Goal: Information Seeking & Learning: Check status

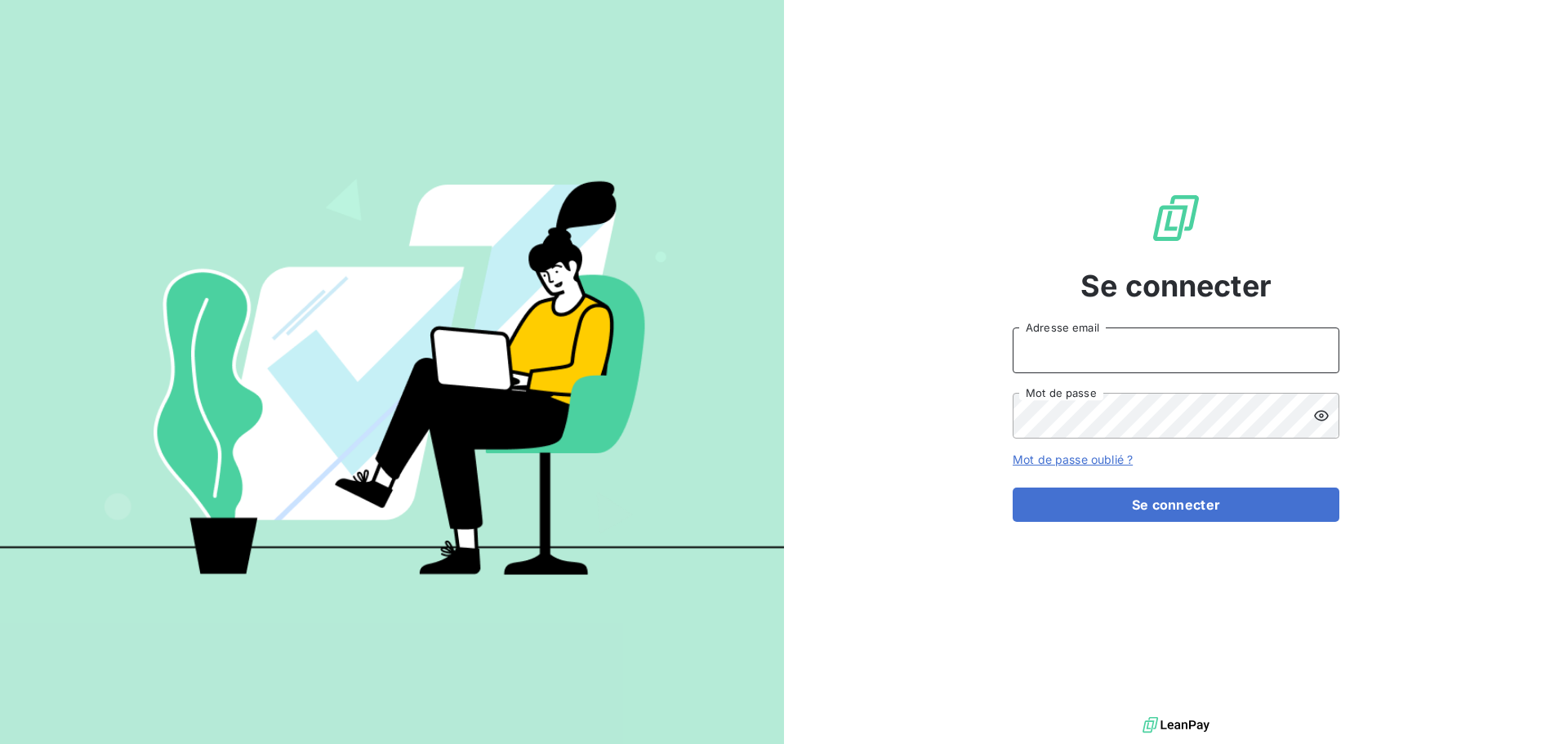
type input "[EMAIL_ADDRESS][DOMAIN_NAME]"
click at [1111, 484] on form "[EMAIL_ADDRESS][DOMAIN_NAME] Adresse email Mot de passe Mot de passe oublié ? S…" at bounding box center [1176, 425] width 327 height 194
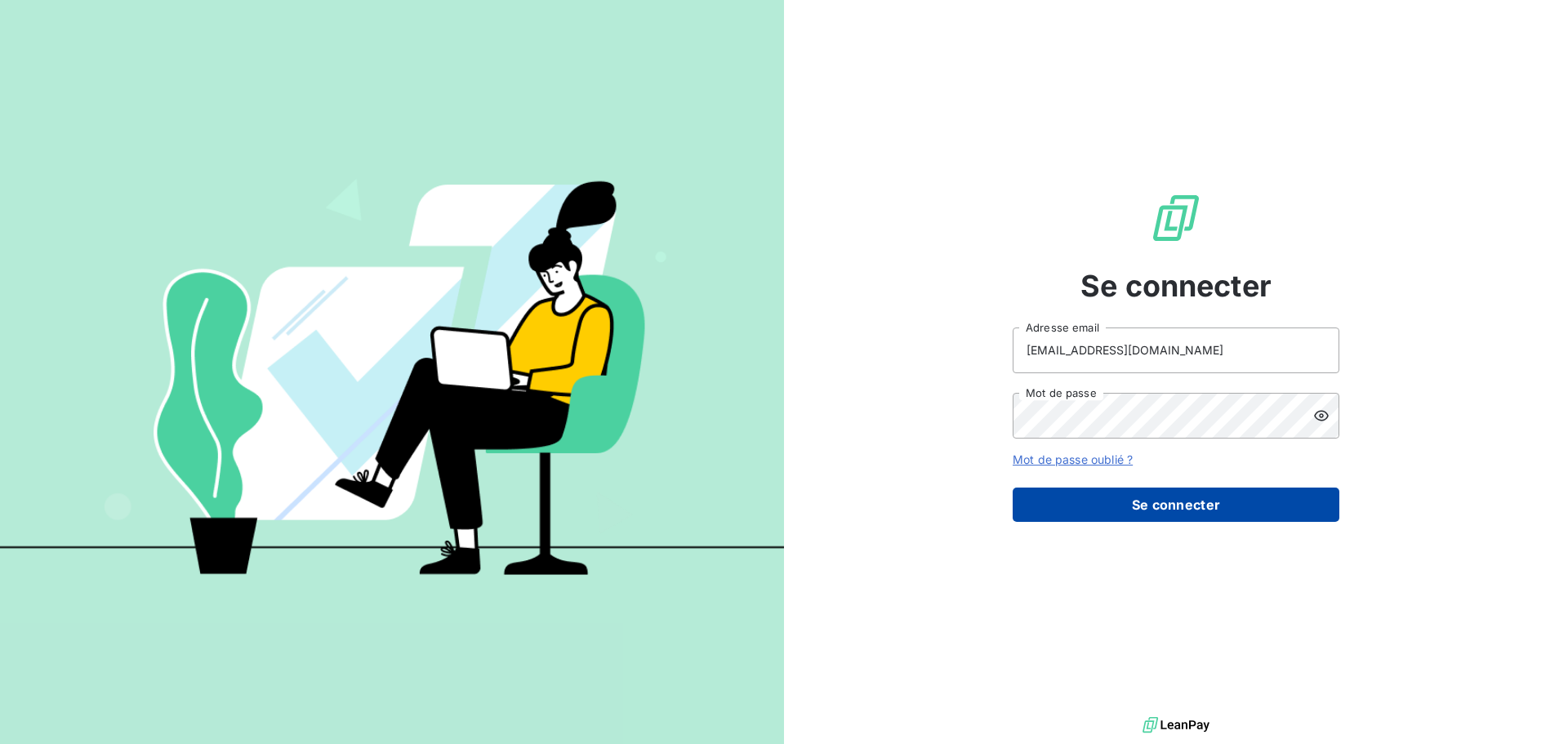
click at [1113, 490] on button "Se connecter" at bounding box center [1176, 504] width 327 height 34
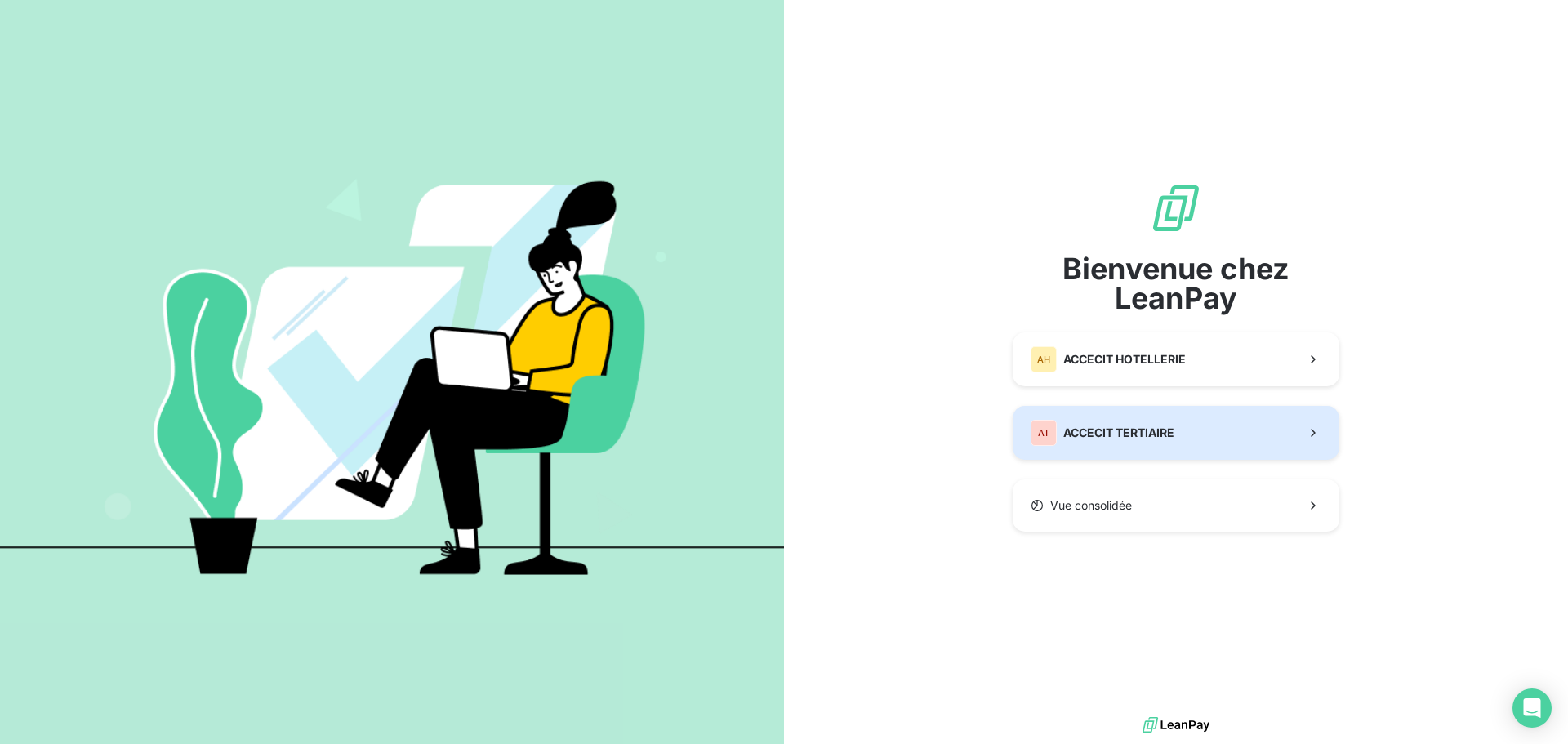
click at [1108, 432] on span "ACCECIT TERTIAIRE" at bounding box center [1119, 433] width 111 height 17
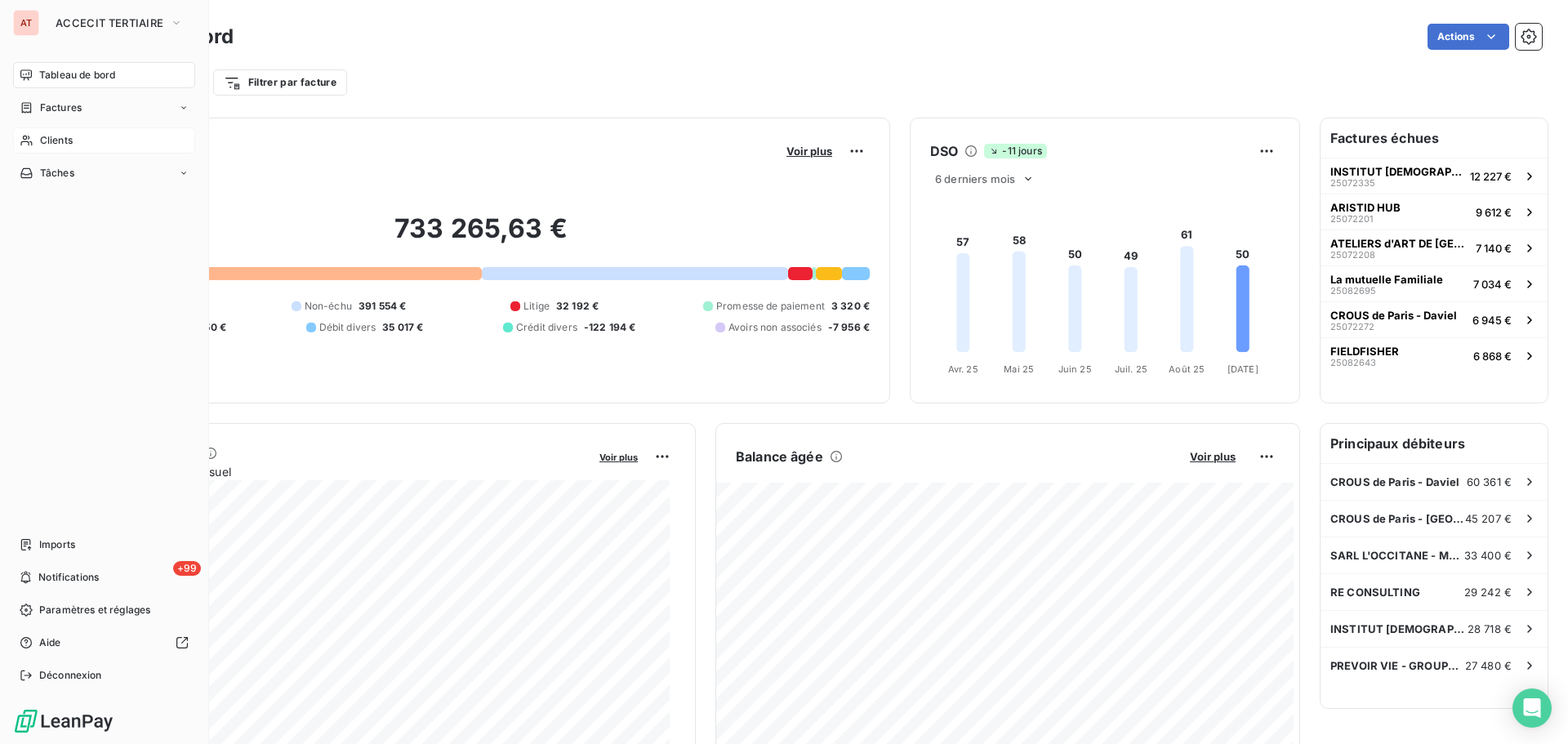
click at [38, 139] on div "Clients" at bounding box center [105, 141] width 183 height 27
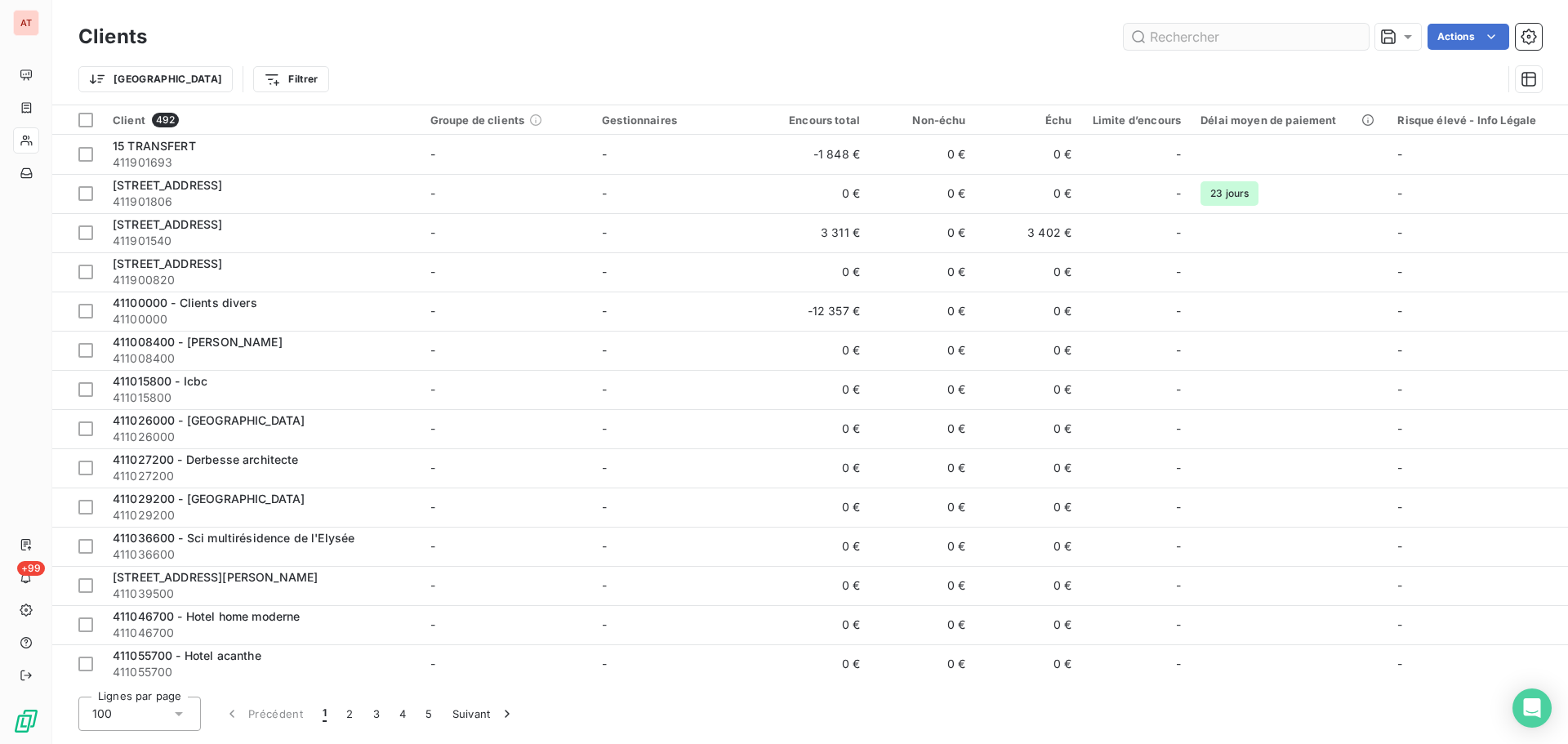
click at [1234, 36] on input "text" at bounding box center [1246, 37] width 245 height 27
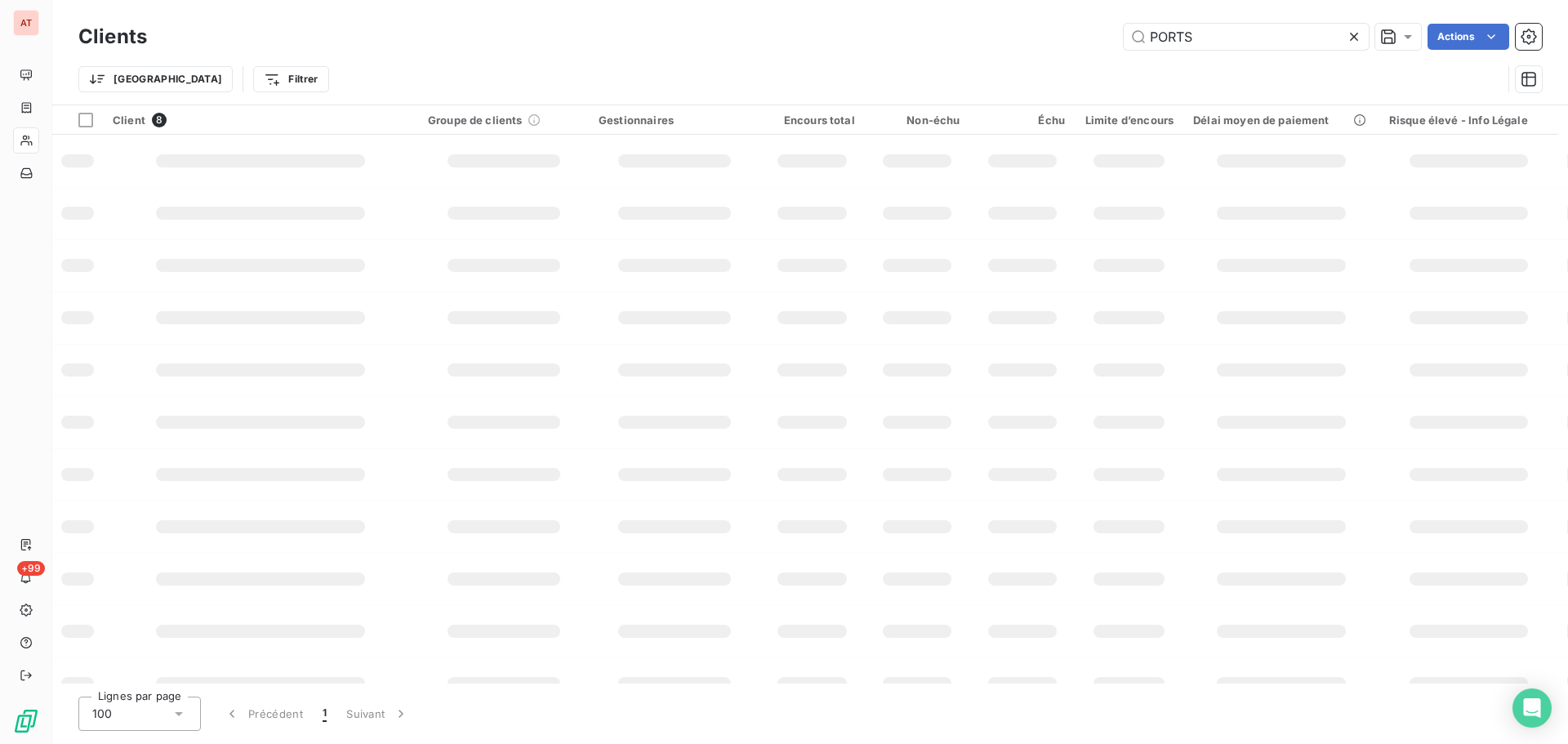
type input "PORTS"
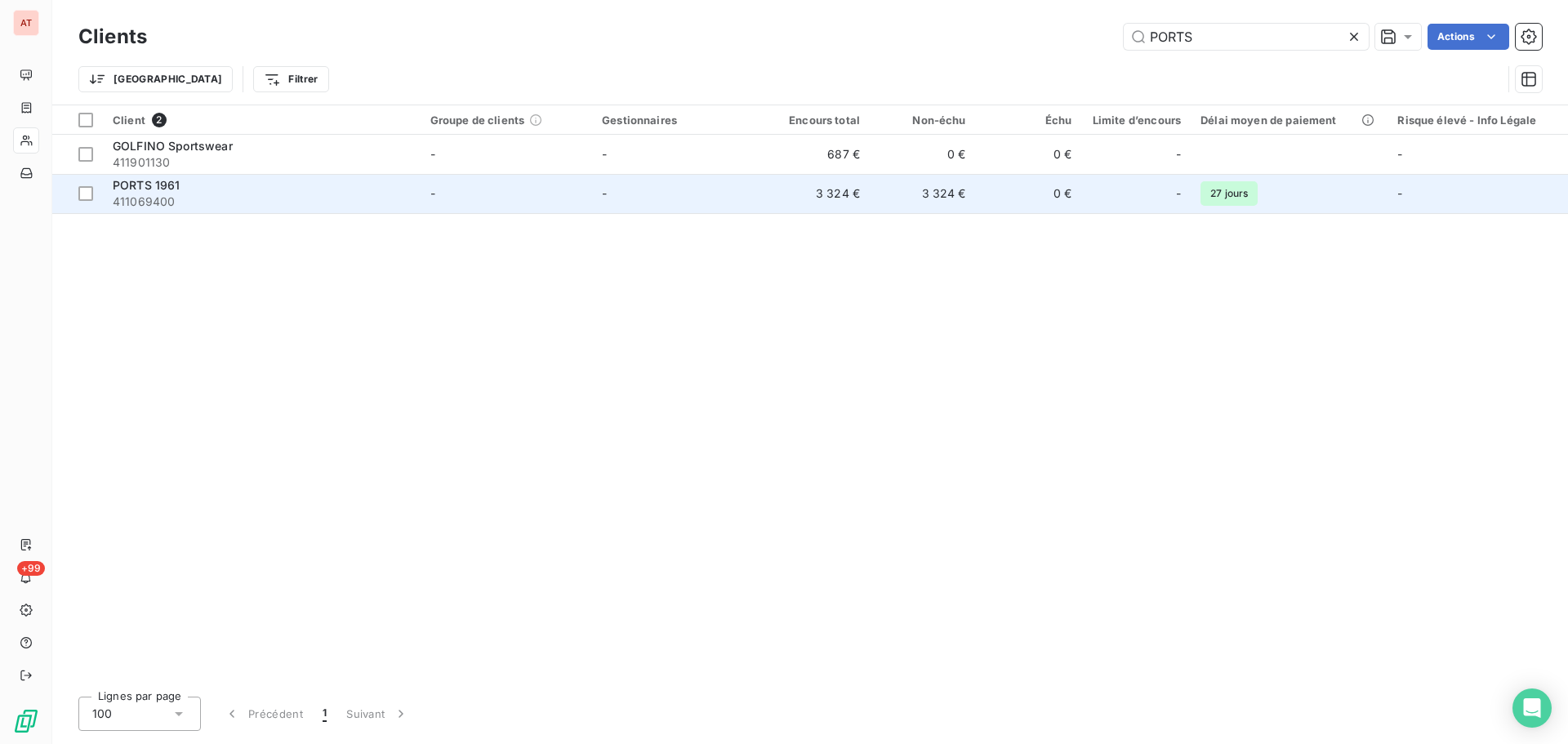
click at [152, 198] on span "411069400" at bounding box center [261, 202] width 298 height 17
